Goal: Task Accomplishment & Management: Use online tool/utility

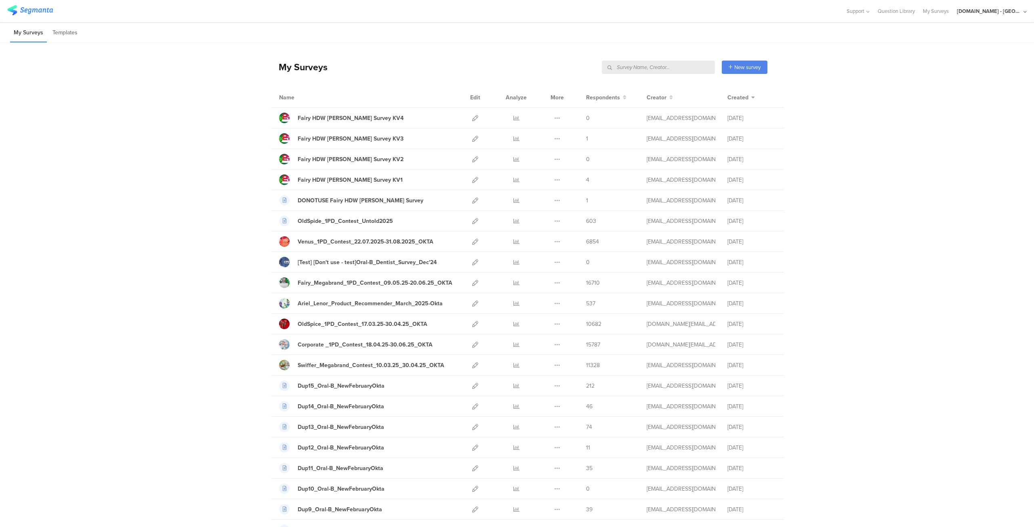
click at [670, 68] on input "text" at bounding box center [658, 67] width 113 height 13
type input "d"
type input "sod"
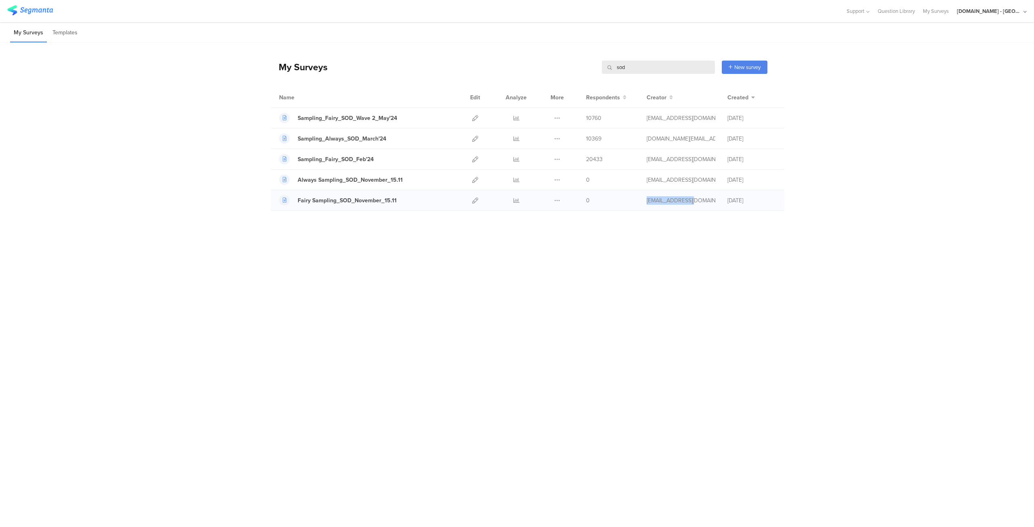
drag, startPoint x: 647, startPoint y: 199, endPoint x: 696, endPoint y: 198, distance: 48.9
click at [696, 198] on div "andreea.paun@numberly.com" at bounding box center [681, 200] width 69 height 8
click at [554, 323] on div "My Surveys sod sod New survey Start from scratch Choose from templates Name Edi…" at bounding box center [517, 265] width 1034 height 444
click at [479, 116] on div at bounding box center [475, 118] width 17 height 20
click at [476, 117] on icon at bounding box center [475, 118] width 6 height 6
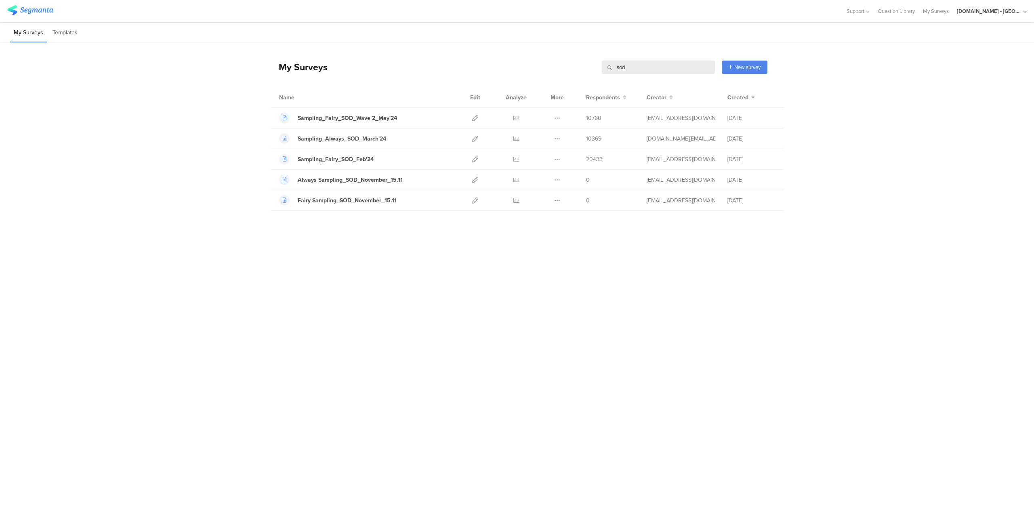
click at [1016, 9] on div "[DOMAIN_NAME] - [GEOGRAPHIC_DATA]" at bounding box center [989, 11] width 65 height 8
click at [996, 50] on span "Member" at bounding box center [1006, 52] width 21 height 6
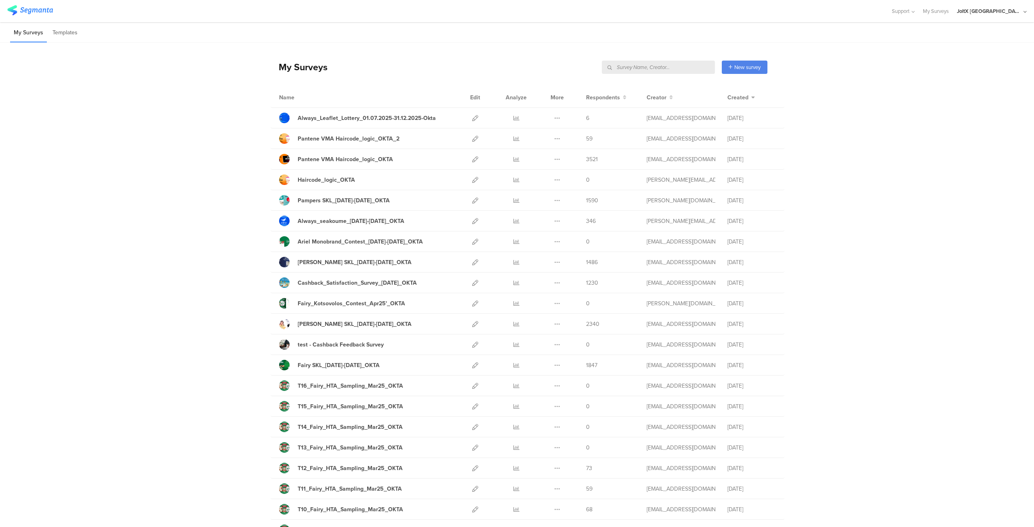
click at [668, 67] on input "text" at bounding box center [658, 67] width 113 height 13
type input "sod"
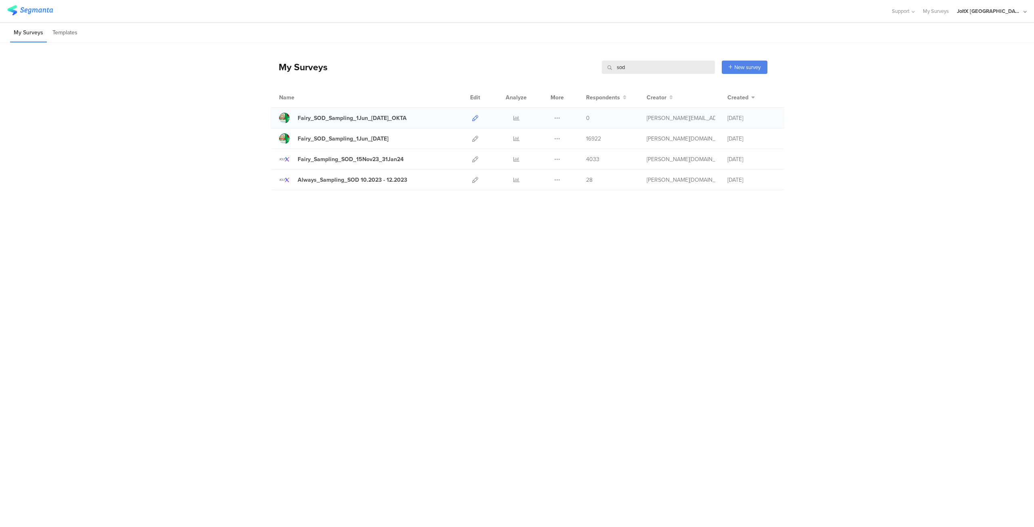
click at [477, 117] on icon at bounding box center [475, 118] width 6 height 6
click at [474, 159] on icon at bounding box center [475, 159] width 6 height 6
click at [476, 139] on icon at bounding box center [475, 139] width 6 height 6
click at [560, 117] on icon at bounding box center [557, 118] width 6 height 6
click at [539, 139] on button "Duplicate" at bounding box center [541, 138] width 44 height 15
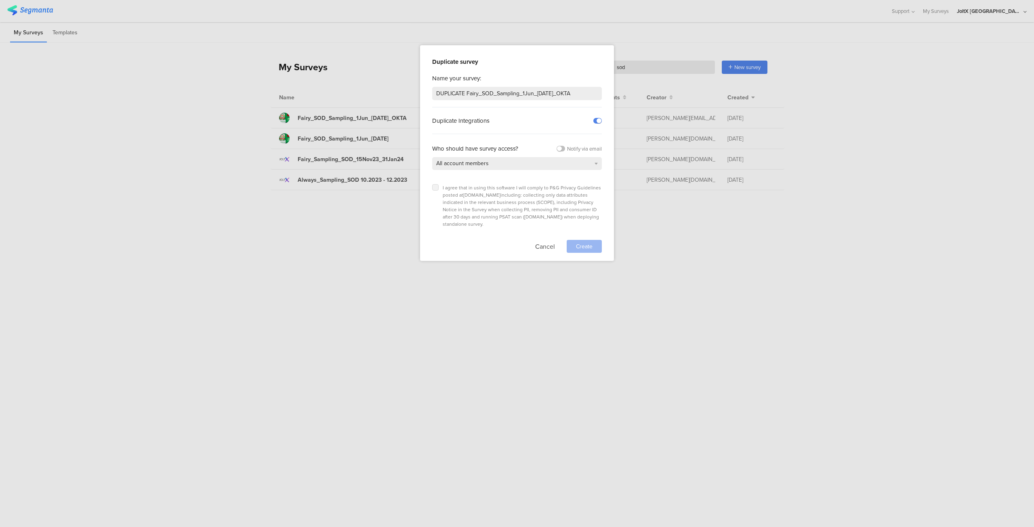
click at [434, 188] on icon at bounding box center [435, 187] width 3 height 3
click at [0, 0] on input "checkbox" at bounding box center [0, 0] width 0 height 0
click at [578, 242] on span "Create" at bounding box center [584, 246] width 17 height 8
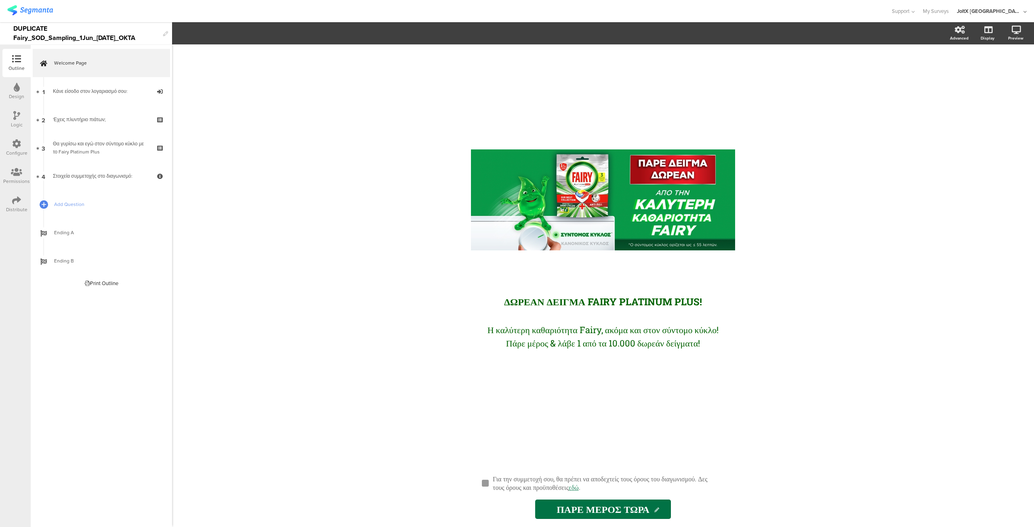
click at [18, 198] on icon at bounding box center [16, 200] width 9 height 9
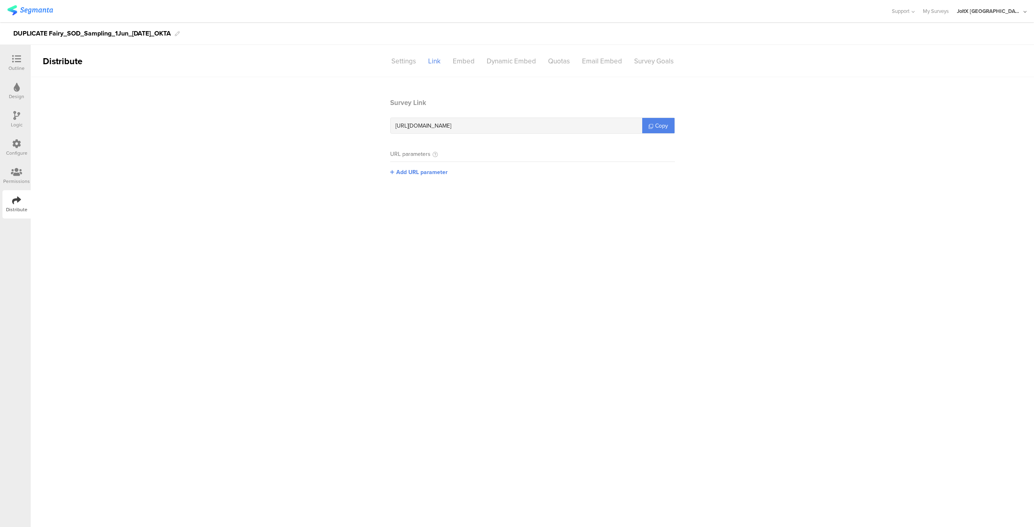
click at [21, 148] on div at bounding box center [16, 144] width 9 height 10
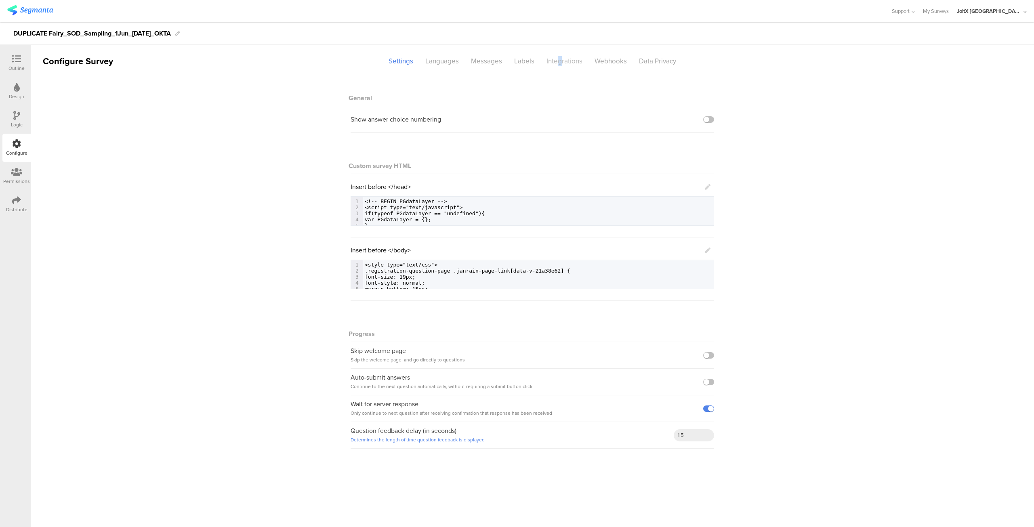
click at [558, 65] on div "Integrations" at bounding box center [565, 61] width 48 height 14
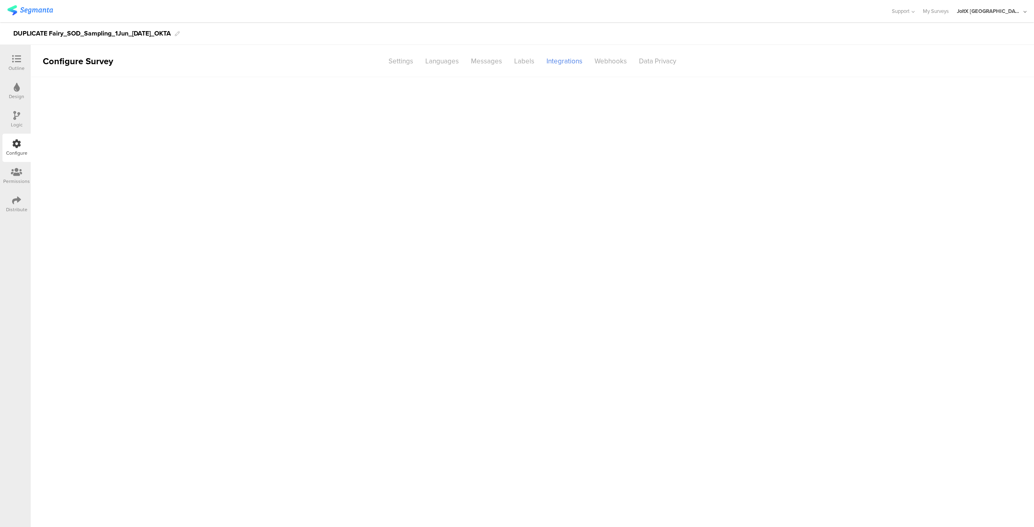
click at [558, 65] on div "Integrations" at bounding box center [565, 61] width 48 height 14
click at [7, 199] on div "Distribute" at bounding box center [16, 204] width 28 height 28
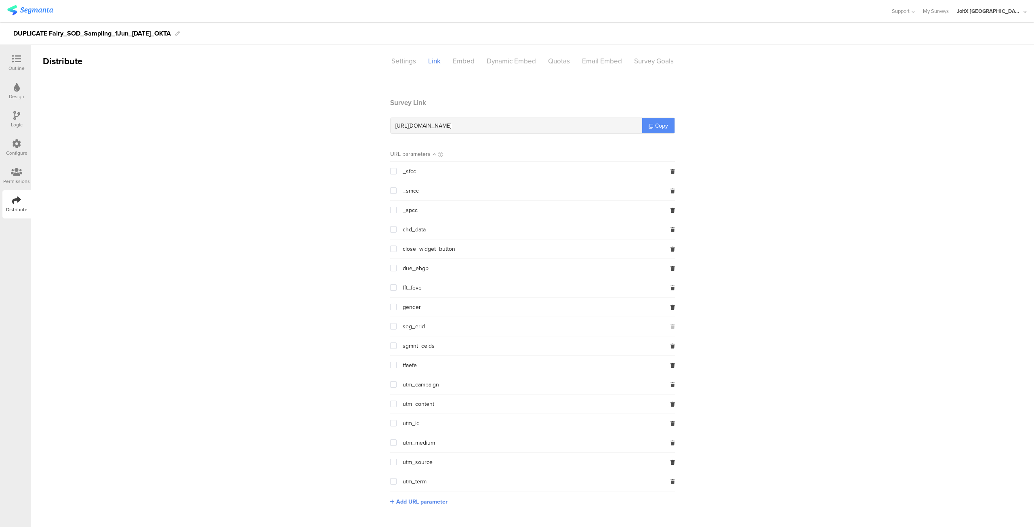
click at [656, 126] on span "Copy" at bounding box center [661, 126] width 13 height 8
click at [659, 129] on span "Copy" at bounding box center [661, 126] width 13 height 8
click at [15, 122] on div "Logic" at bounding box center [17, 124] width 12 height 7
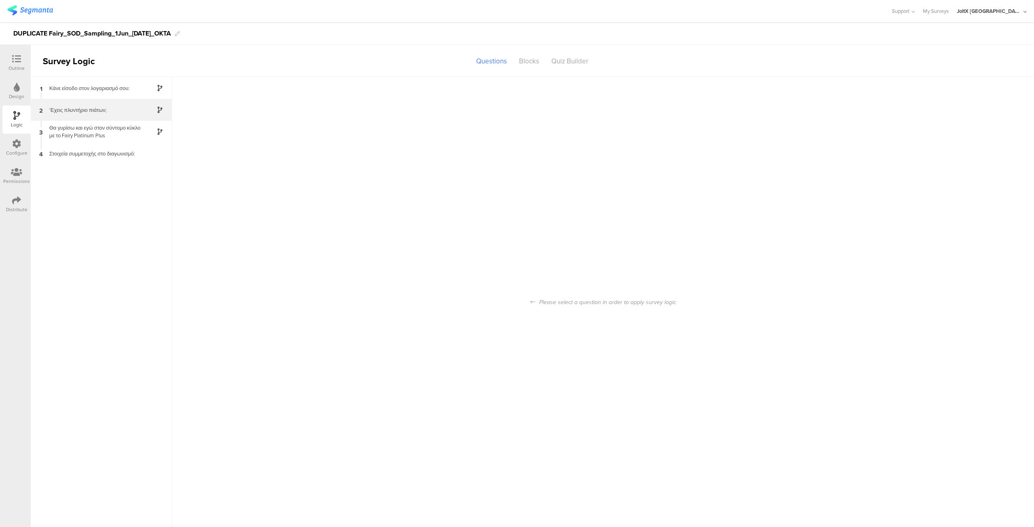
click at [79, 110] on div "'Εχεις πλυντήριο πιάτων;" at bounding box center [94, 110] width 101 height 8
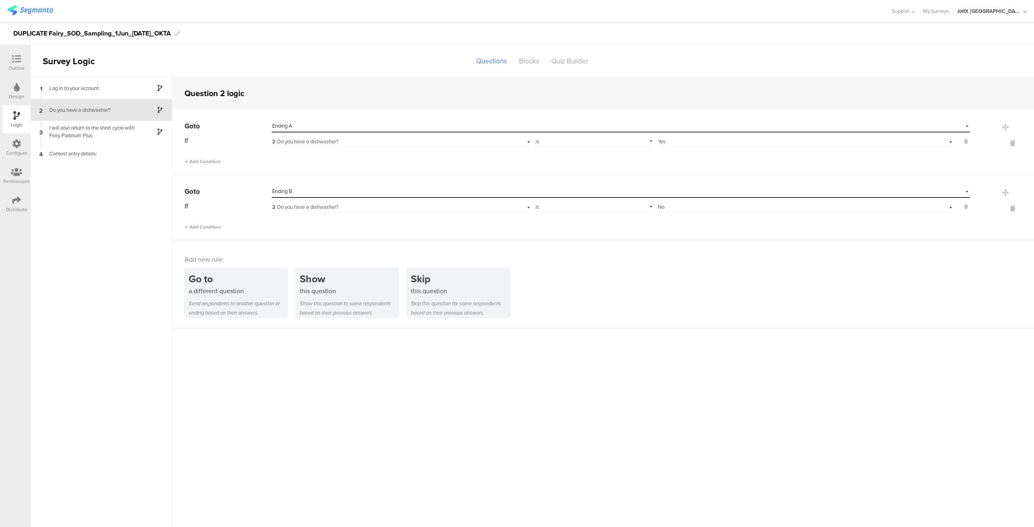
click at [371, 125] on div "Select destination... Ending A" at bounding box center [615, 125] width 687 height 7
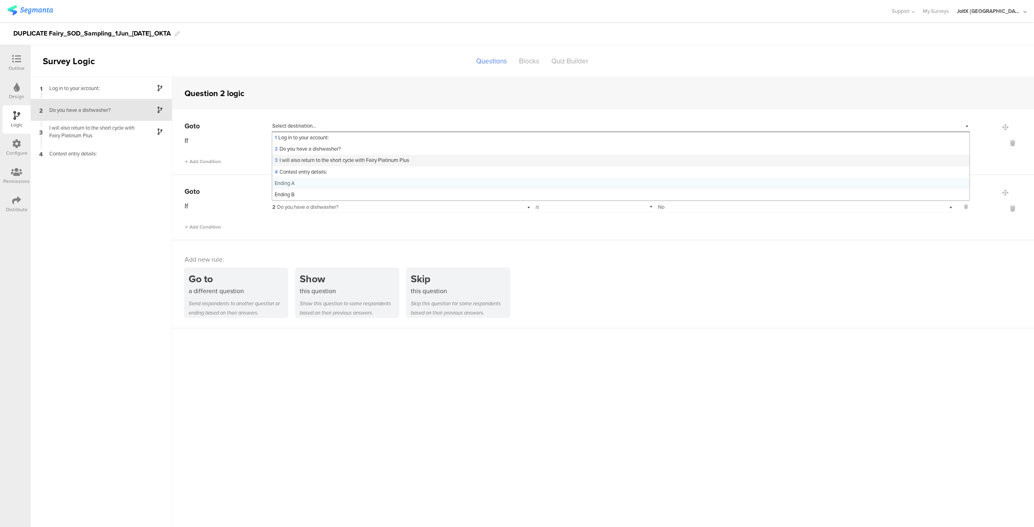
click at [331, 161] on font "I will also return to the short cycle with Fairy Platinum Plus" at bounding box center [345, 160] width 130 height 8
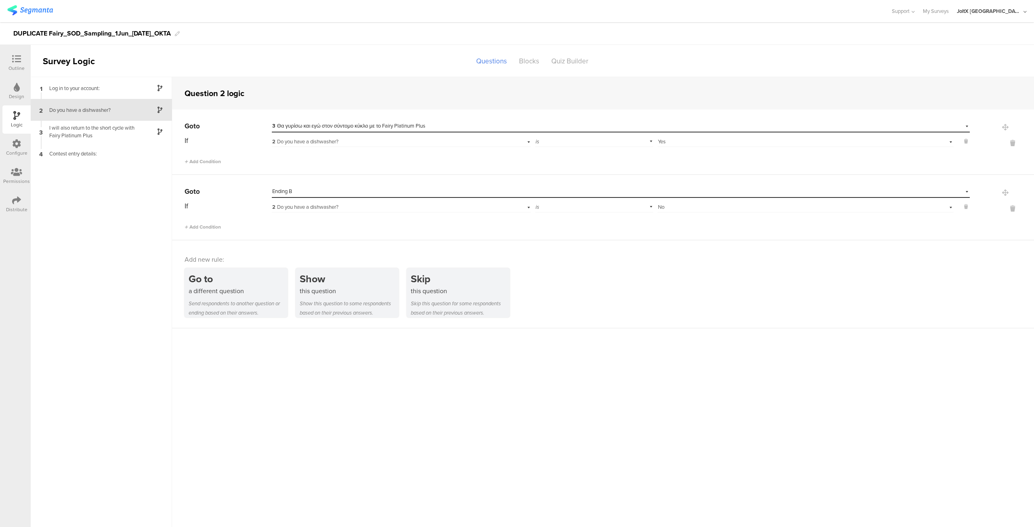
click at [20, 202] on icon at bounding box center [16, 200] width 9 height 9
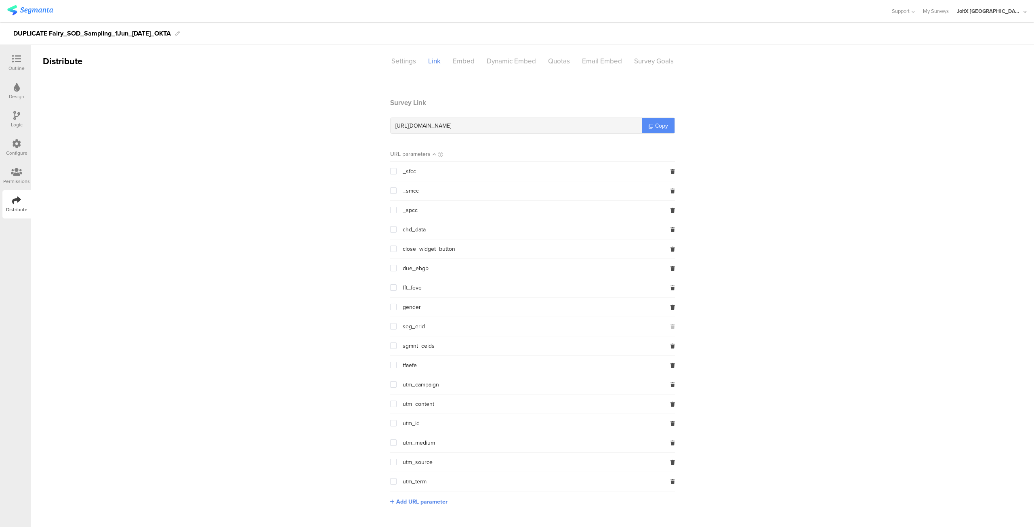
click at [659, 127] on span "Copy" at bounding box center [661, 126] width 13 height 8
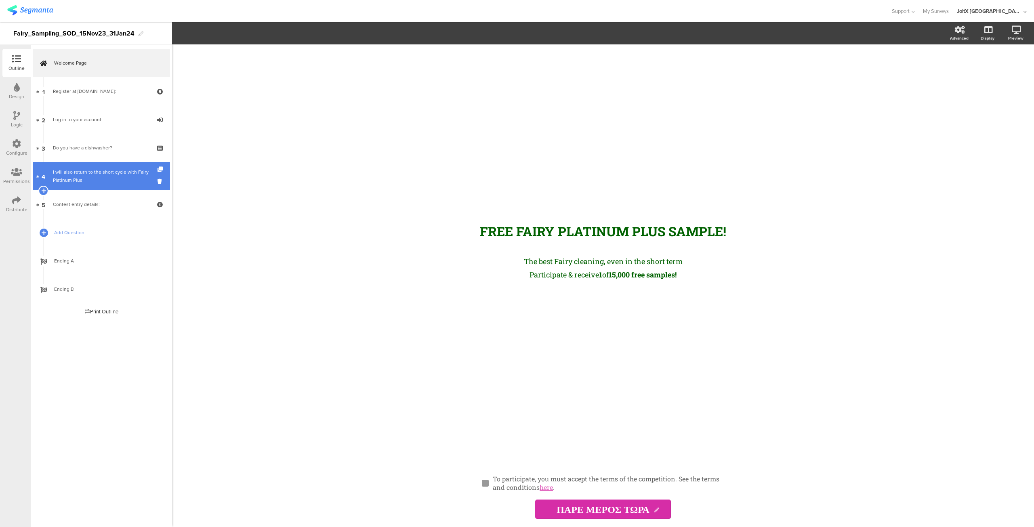
click at [116, 181] on div "I will also return to the short cycle with Fairy Platinum Plus" at bounding box center [101, 176] width 97 height 16
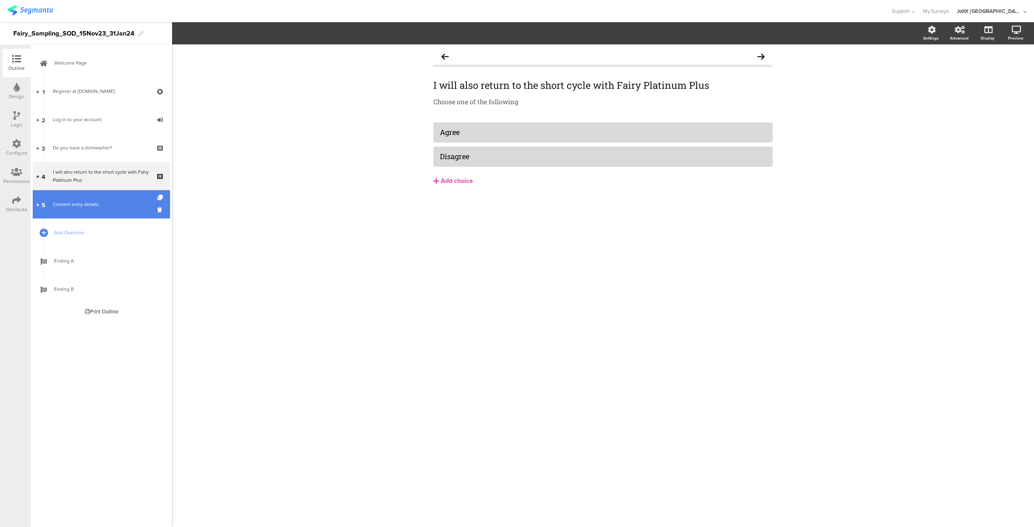
click at [98, 209] on link "5 Contest entry details:" at bounding box center [101, 204] width 137 height 28
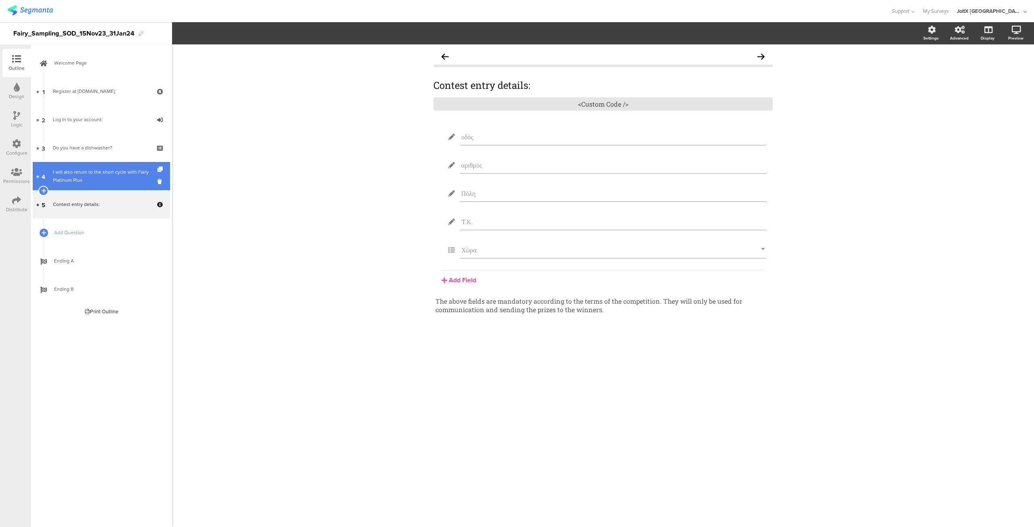
click at [86, 167] on link "4 I will also return to the short cycle with Fairy Platinum Plus" at bounding box center [101, 176] width 137 height 28
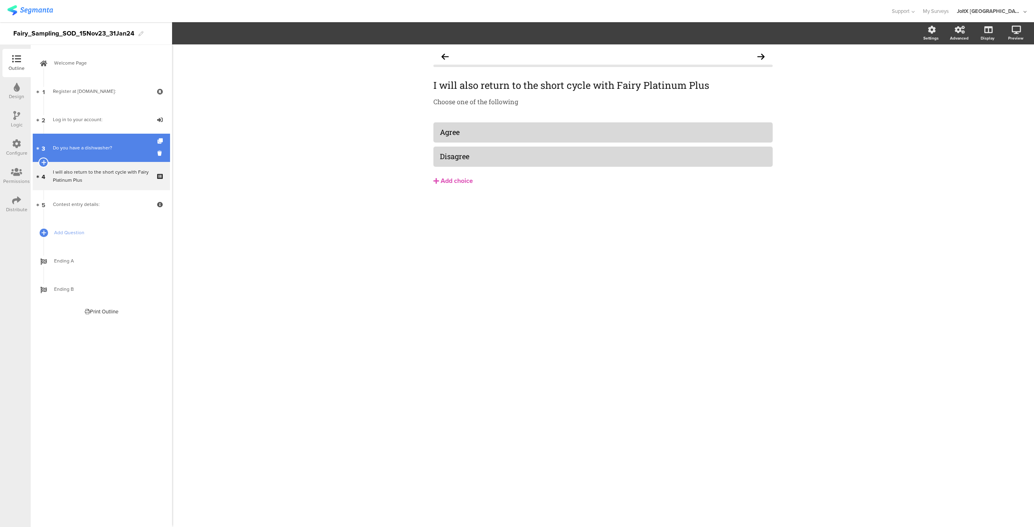
click at [98, 139] on link "3 Do you have a dishwasher?" at bounding box center [101, 148] width 137 height 28
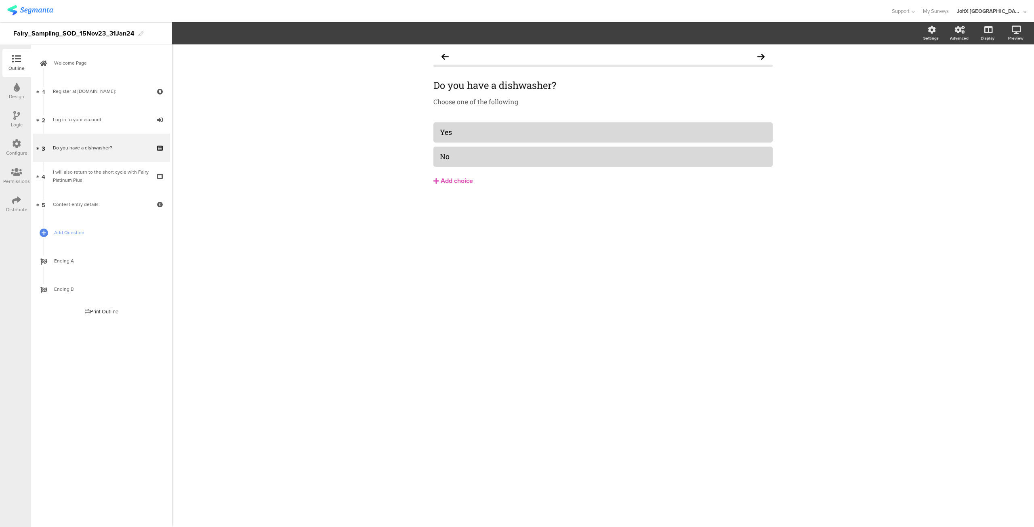
click at [17, 130] on div "Logic" at bounding box center [16, 119] width 28 height 28
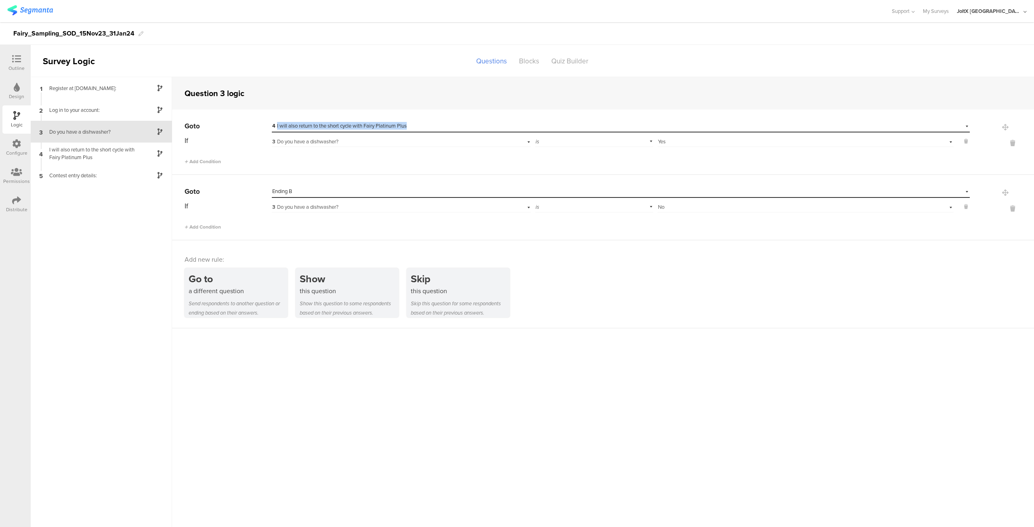
drag, startPoint x: 320, startPoint y: 134, endPoint x: 277, endPoint y: 127, distance: 43.4
click at [277, 127] on div "Select destination... 4 I will also return to the short cycle with Fairy Platin…" at bounding box center [615, 125] width 687 height 7
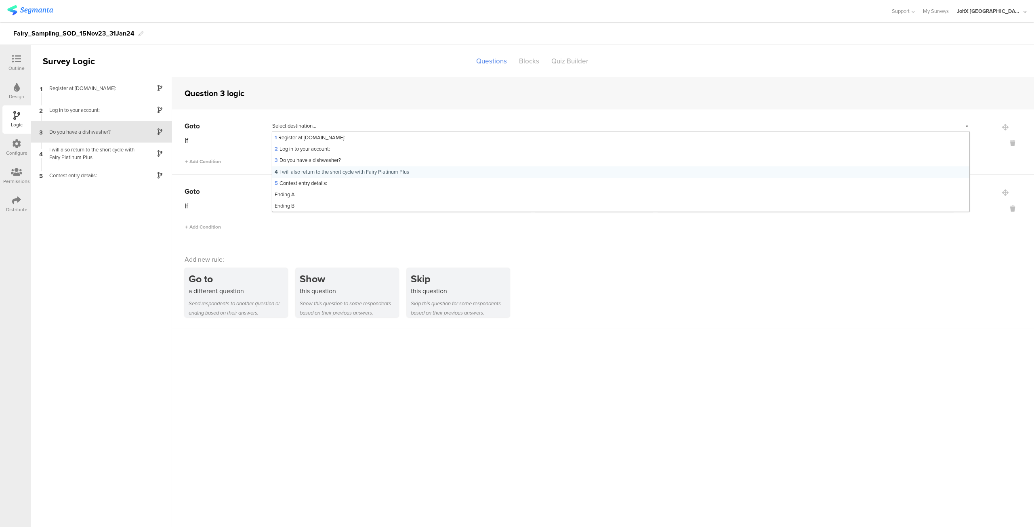
click at [580, 267] on div "Add new rule: Go to a different question Send respondents to another question o…" at bounding box center [603, 284] width 862 height 88
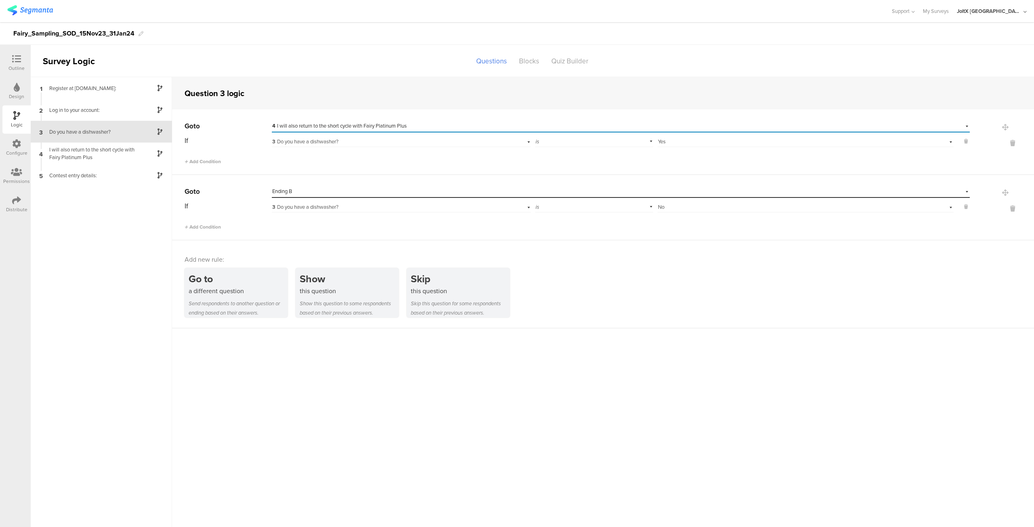
click at [335, 143] on font "Do you have a dishwasher?" at bounding box center [307, 142] width 61 height 8
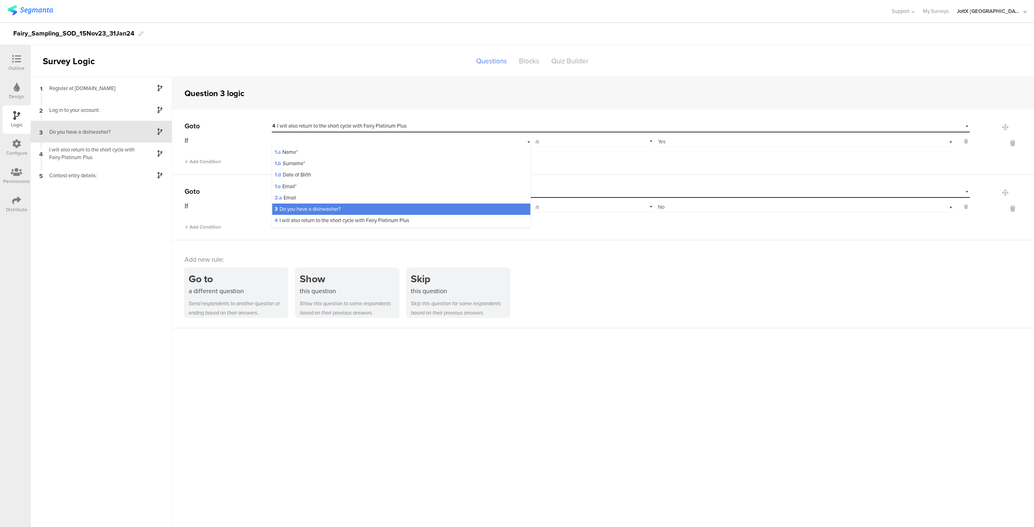
click at [322, 207] on font "Do you have a dishwasher?" at bounding box center [310, 209] width 61 height 8
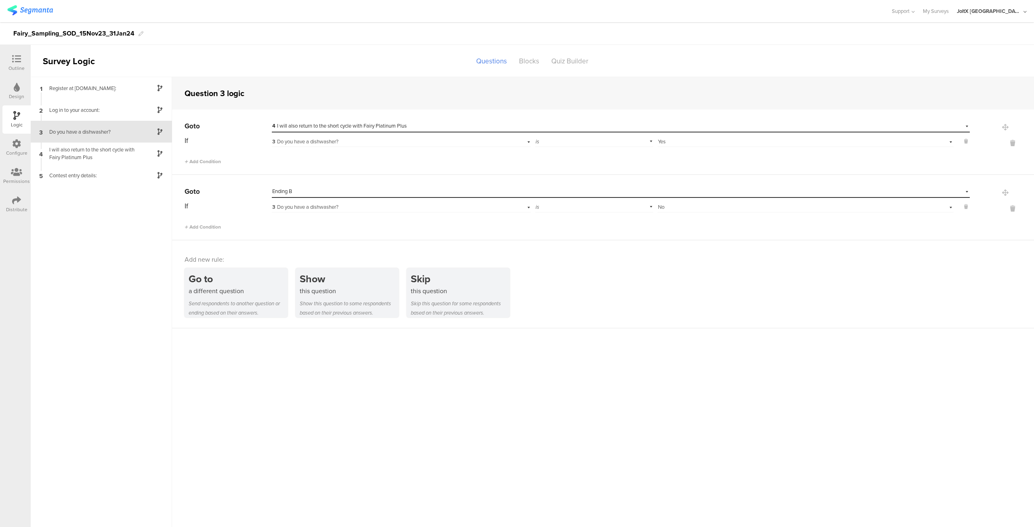
click at [17, 69] on div "Outline" at bounding box center [16, 68] width 16 height 7
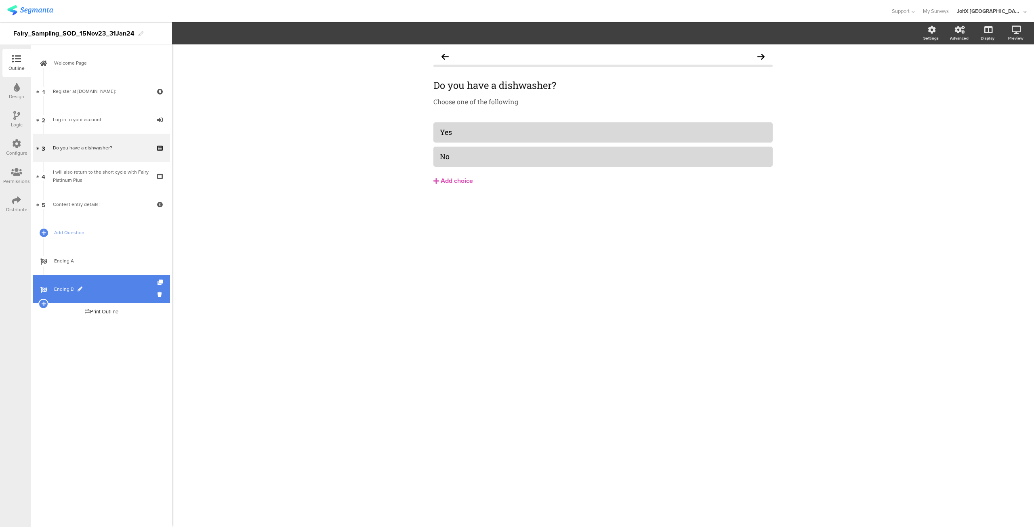
click at [68, 287] on font "Ending B" at bounding box center [64, 289] width 20 height 7
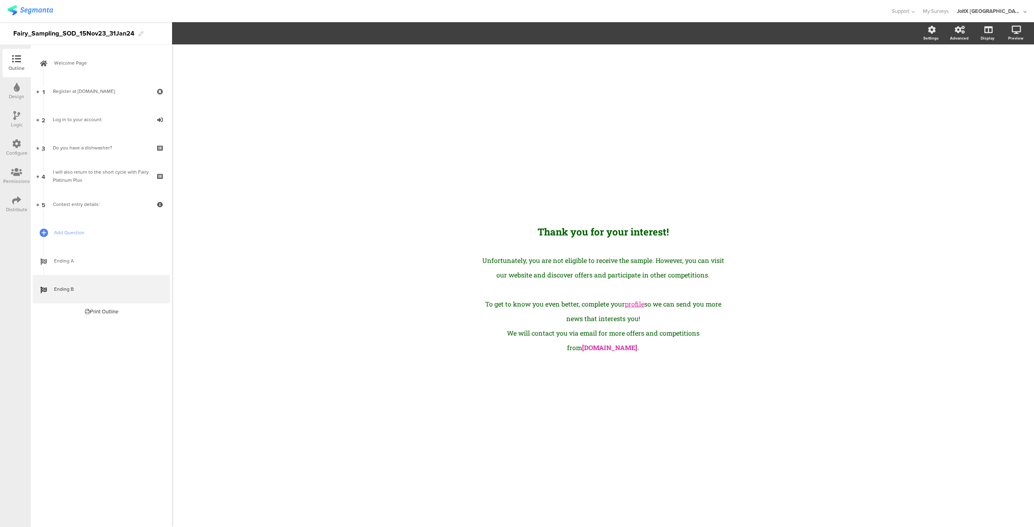
click at [17, 144] on icon at bounding box center [16, 143] width 9 height 9
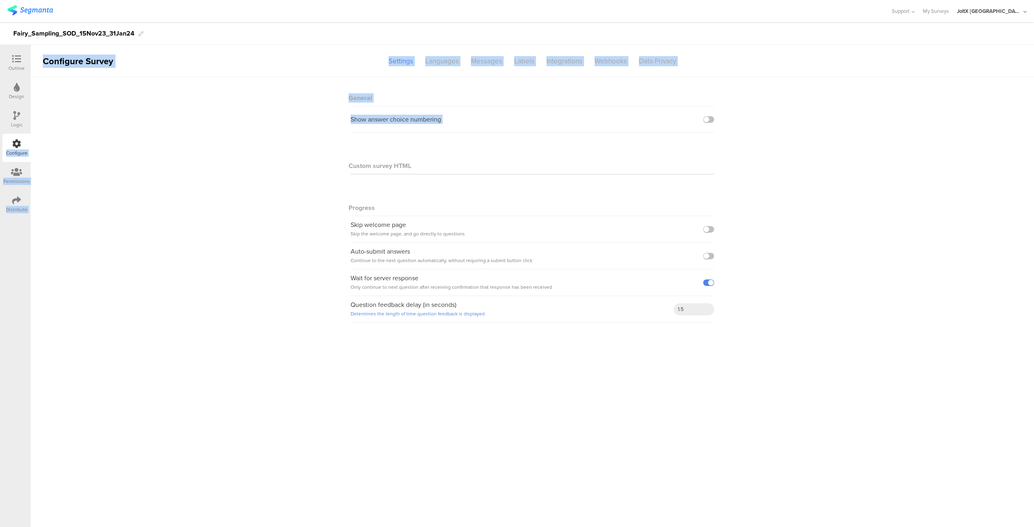
drag, startPoint x: 17, startPoint y: 144, endPoint x: 291, endPoint y: 156, distance: 274.6
click at [291, 156] on div "Outline Design Logic Configure Permissions Distribute Configure Survey Settings…" at bounding box center [517, 274] width 1034 height 505
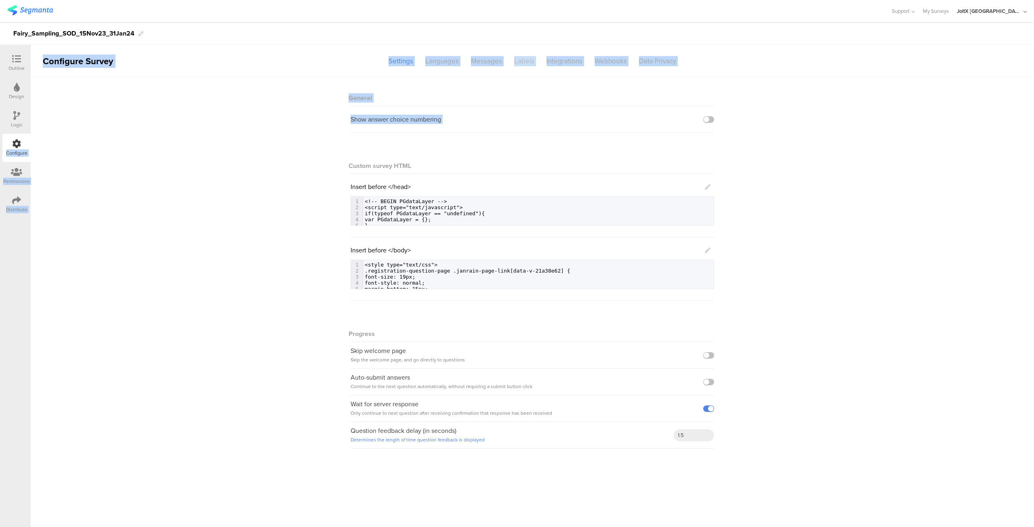
click at [520, 64] on div "Labels" at bounding box center [524, 61] width 32 height 14
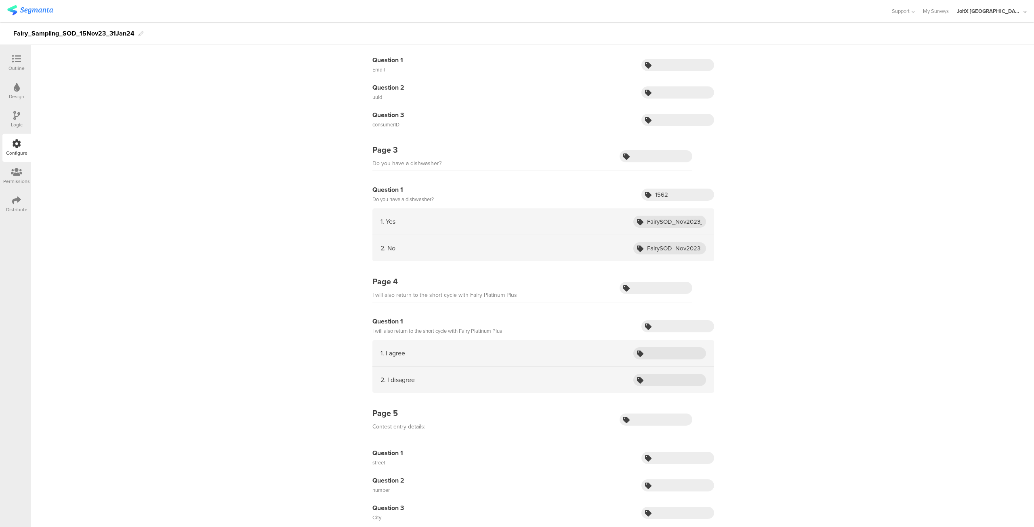
scroll to position [272, 0]
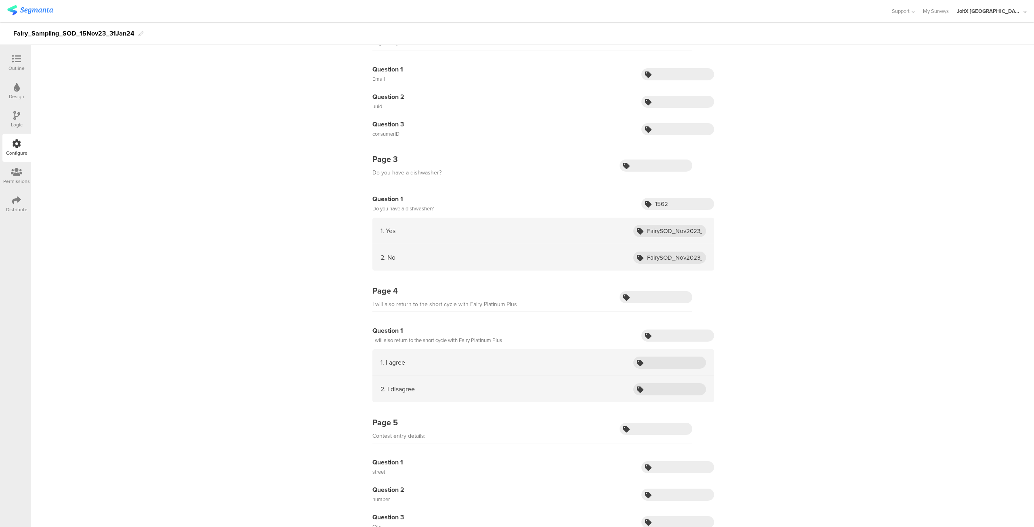
click at [16, 61] on icon at bounding box center [16, 59] width 9 height 9
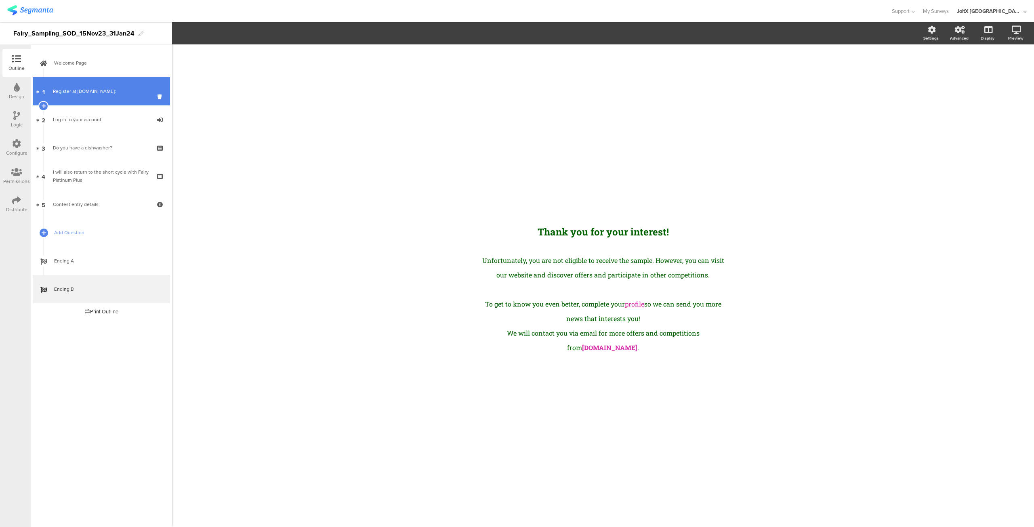
click at [90, 98] on link "1 Register at [DOMAIN_NAME]:" at bounding box center [101, 91] width 137 height 28
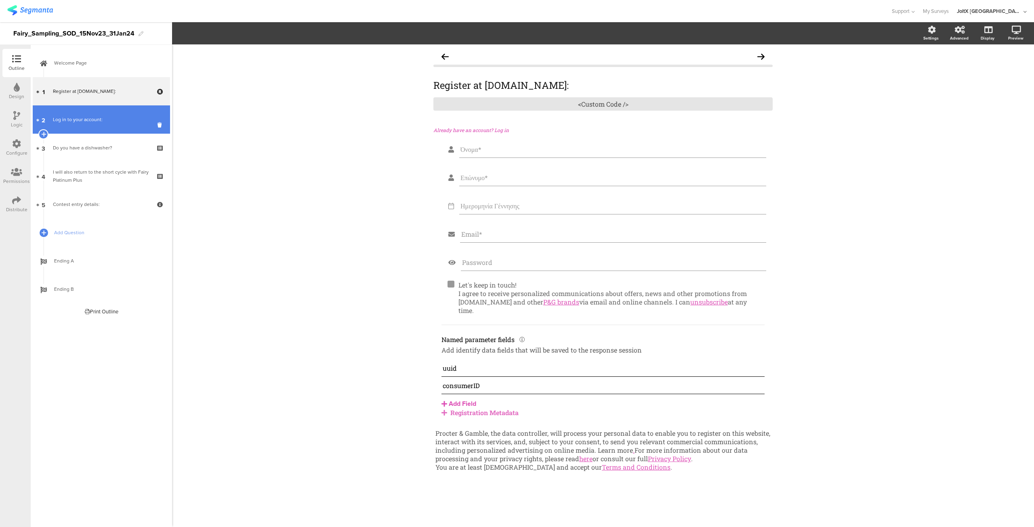
click at [87, 116] on font "Log in to your account:" at bounding box center [78, 119] width 50 height 7
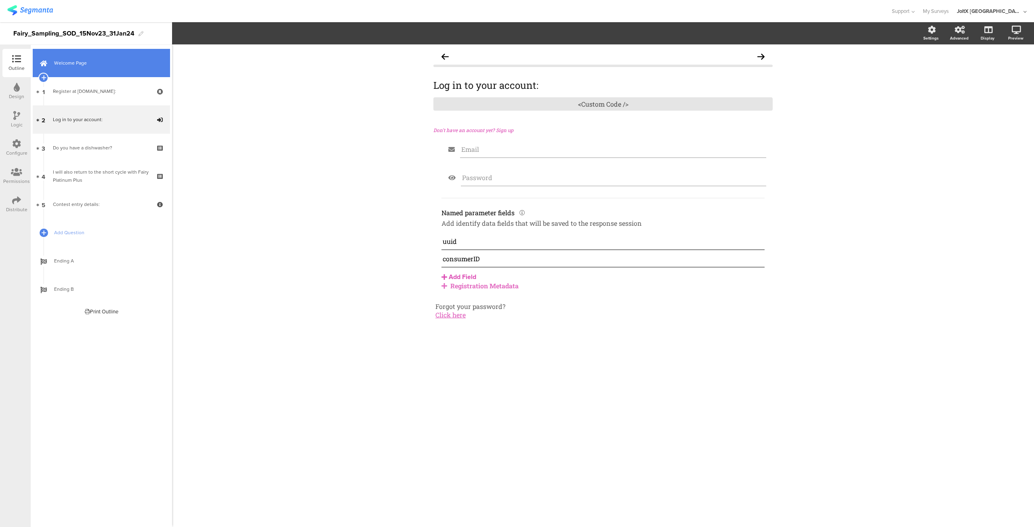
click at [89, 73] on link "Welcome Page" at bounding box center [101, 63] width 137 height 28
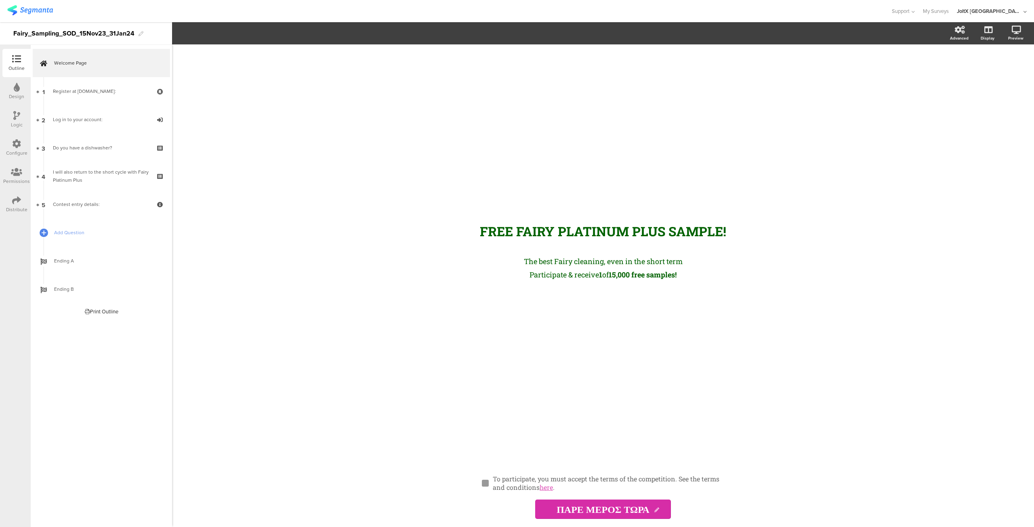
click at [16, 210] on div "Distribute" at bounding box center [16, 209] width 21 height 7
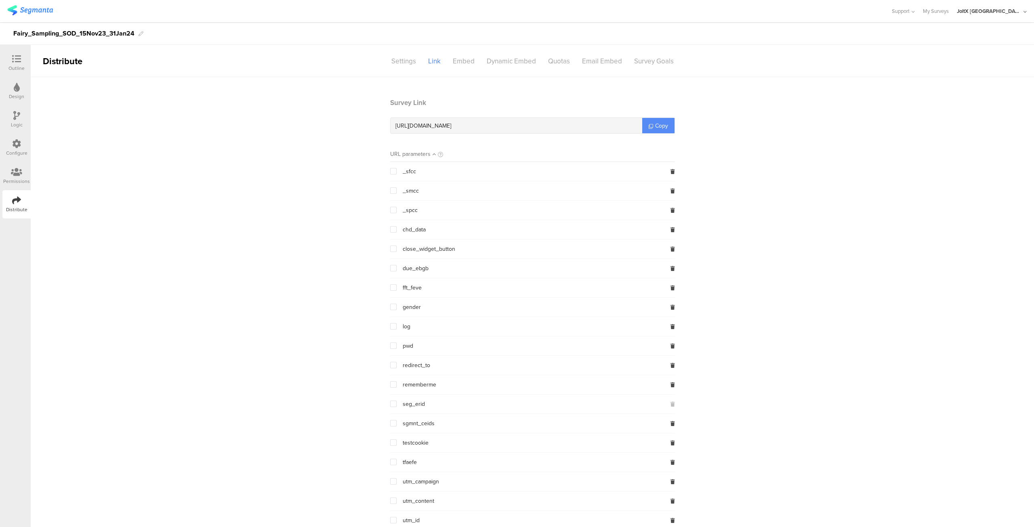
click at [660, 125] on span "Copy" at bounding box center [661, 126] width 13 height 8
click at [16, 62] on icon at bounding box center [16, 59] width 9 height 9
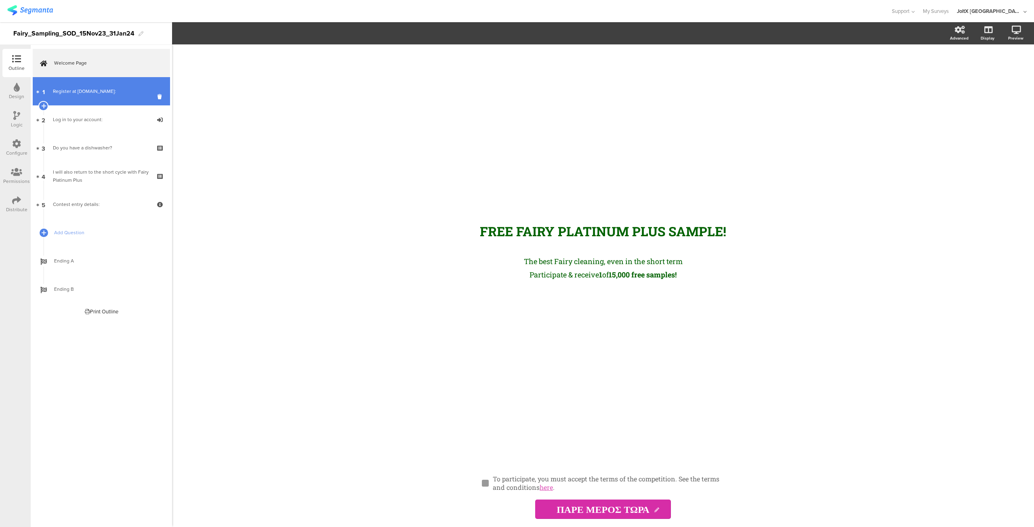
click at [114, 101] on link "1 Register at [DOMAIN_NAME]:" at bounding box center [101, 91] width 137 height 28
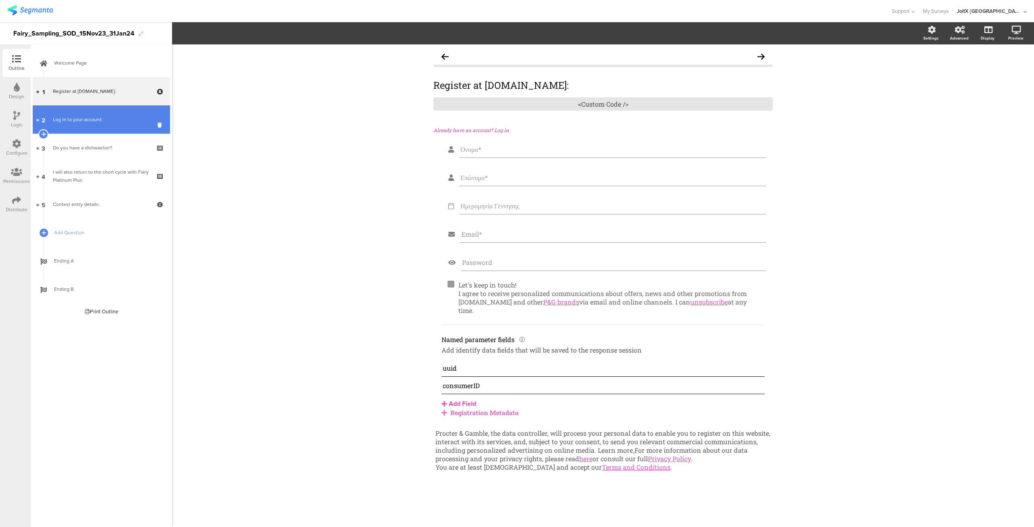
click at [99, 130] on link "2 Log in to your account:" at bounding box center [101, 119] width 137 height 28
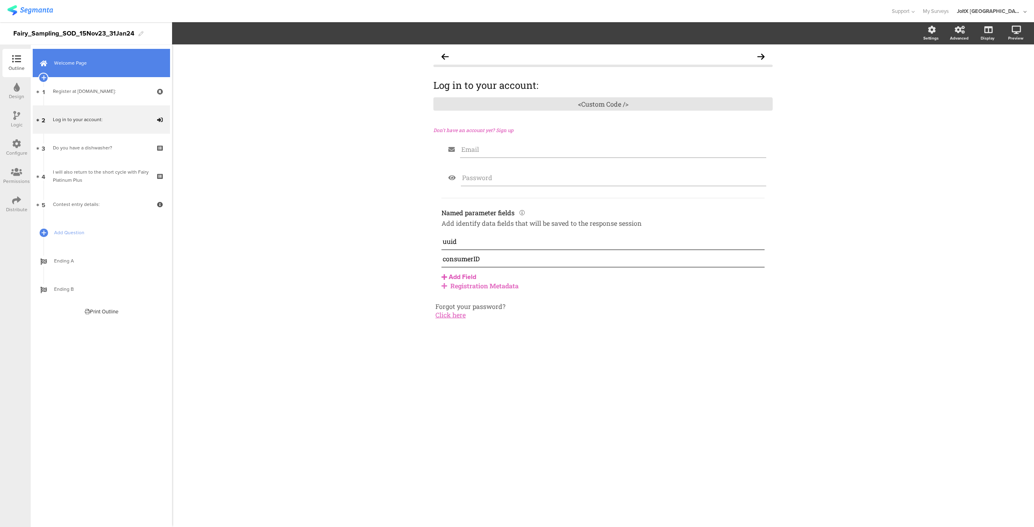
click at [94, 65] on span "Welcome Page" at bounding box center [105, 63] width 103 height 8
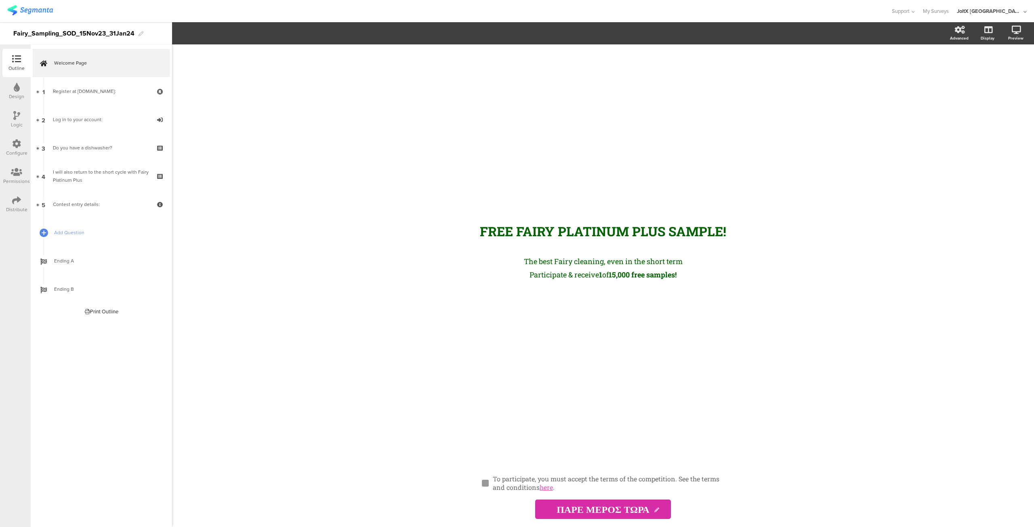
click at [15, 202] on icon at bounding box center [16, 200] width 9 height 9
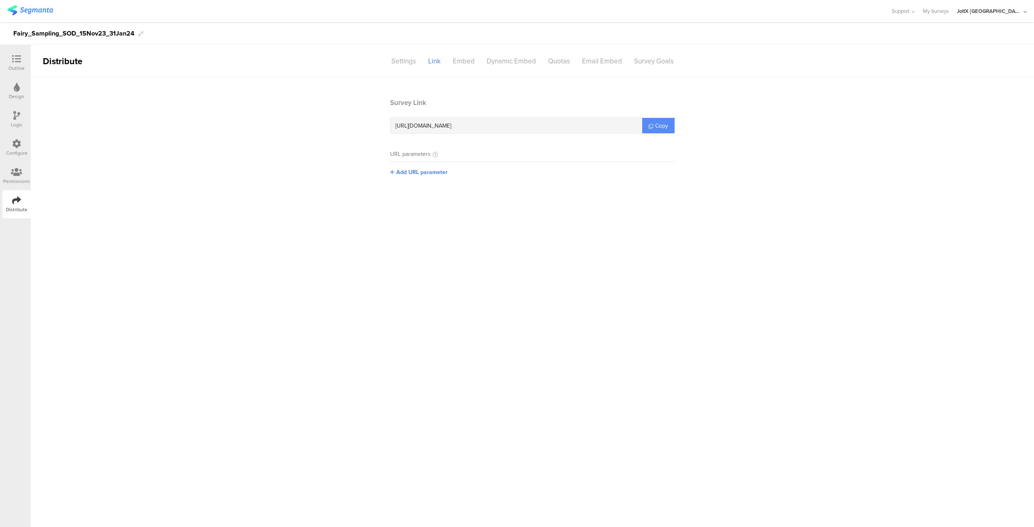
click at [650, 125] on link "Copy" at bounding box center [658, 125] width 32 height 15
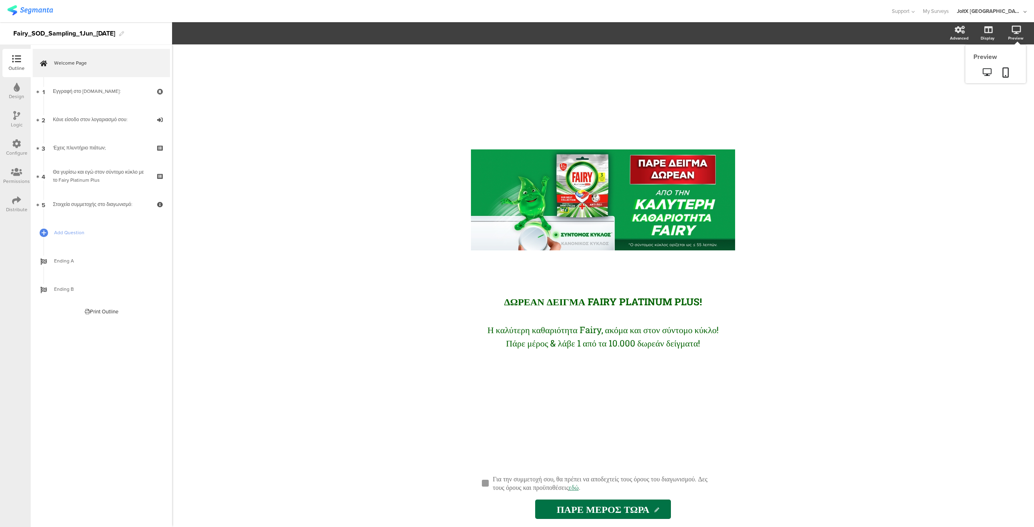
click at [1017, 31] on icon at bounding box center [1016, 30] width 9 height 8
click at [990, 70] on icon at bounding box center [987, 72] width 8 height 8
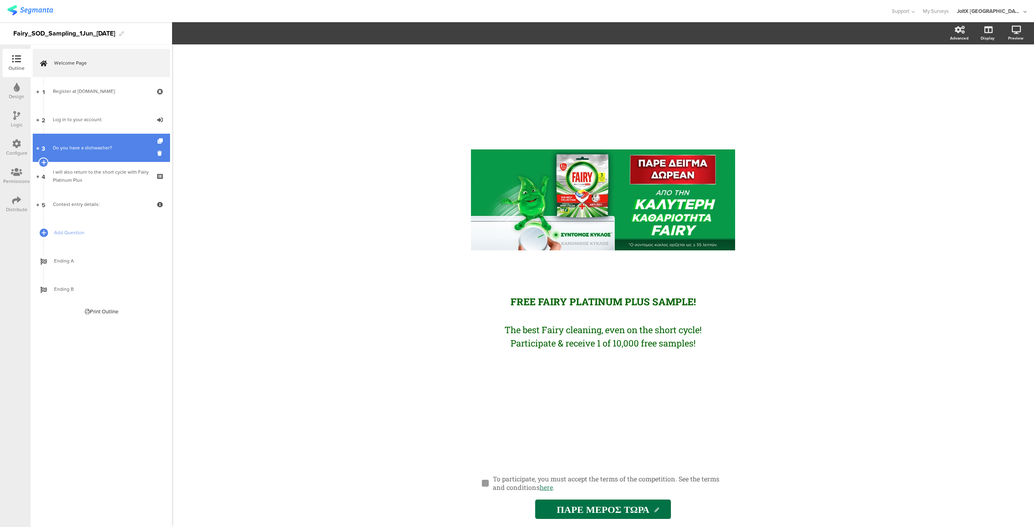
click at [85, 140] on link "3 Do you have a dishwasher?" at bounding box center [101, 148] width 137 height 28
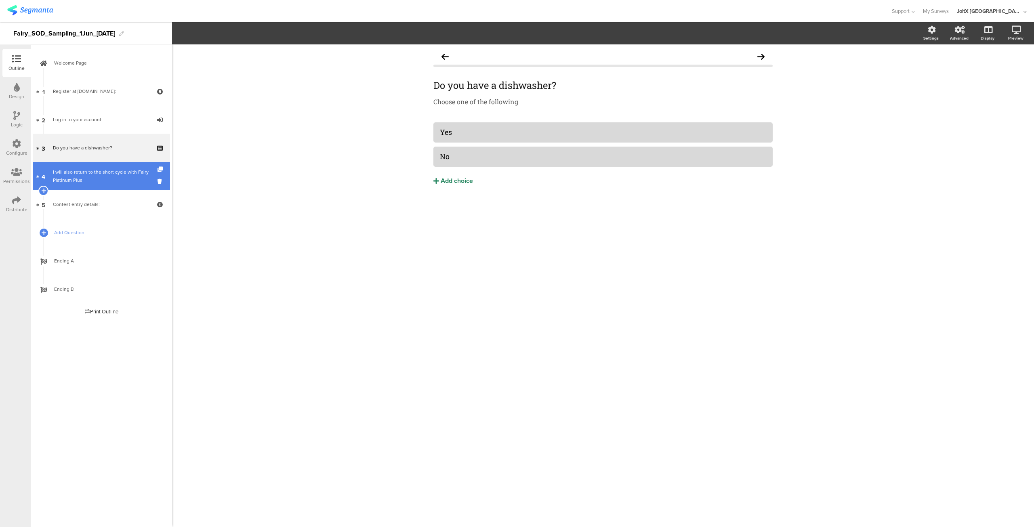
click at [102, 181] on div "I will also return to the short cycle with Fairy Platinum Plus" at bounding box center [101, 176] width 97 height 16
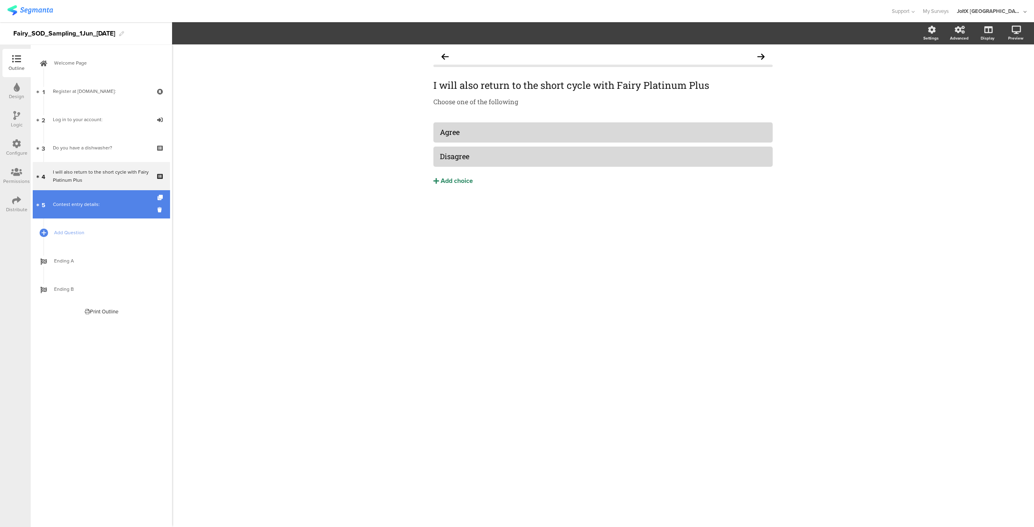
click at [92, 199] on link "5 Contest entry details:" at bounding box center [101, 204] width 137 height 28
